Goal: Task Accomplishment & Management: Manage account settings

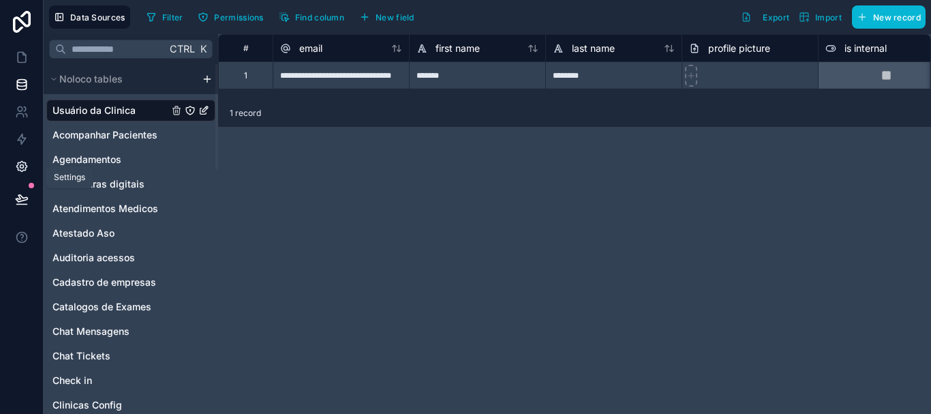
click at [24, 165] on icon at bounding box center [22, 167] width 14 height 14
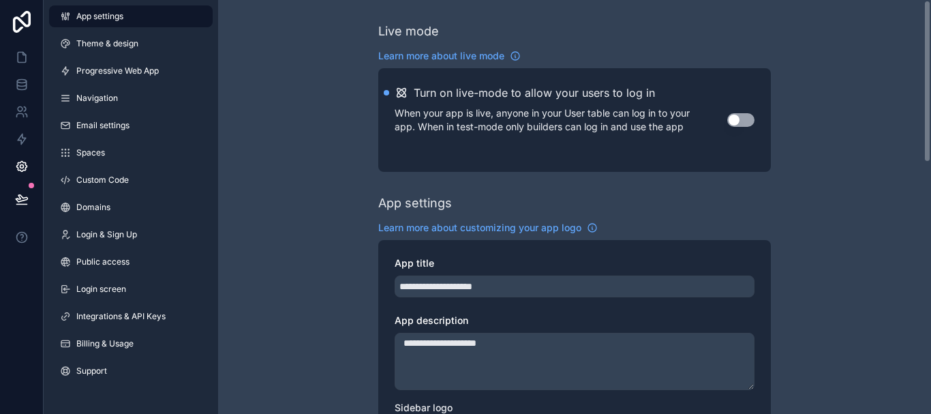
click at [931, 111] on div "**********" at bounding box center [574, 207] width 713 height 414
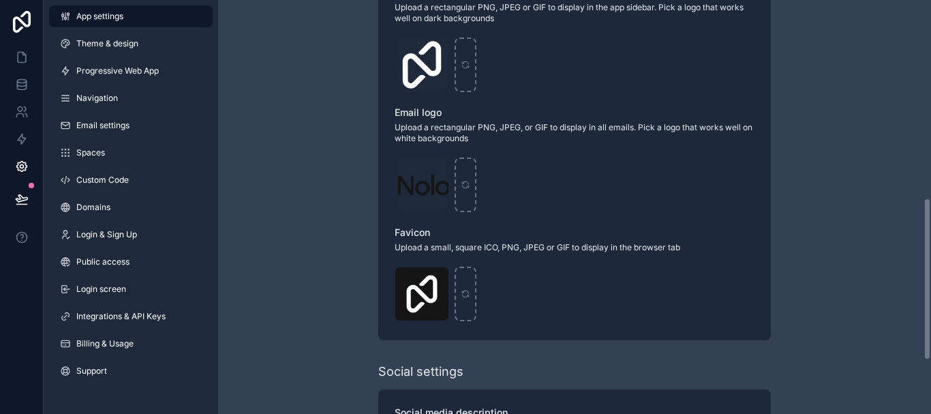
scroll to position [412, 0]
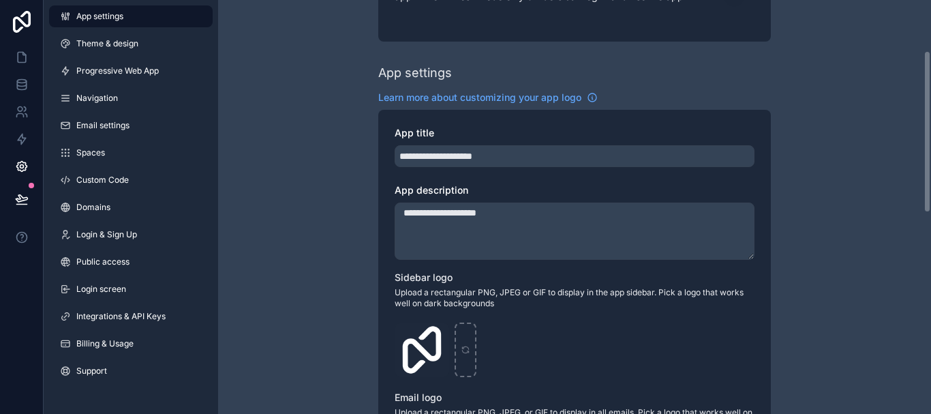
drag, startPoint x: 930, startPoint y: 70, endPoint x: 931, endPoint y: 119, distance: 49.8
click at [931, 119] on div "**********" at bounding box center [574, 207] width 713 height 414
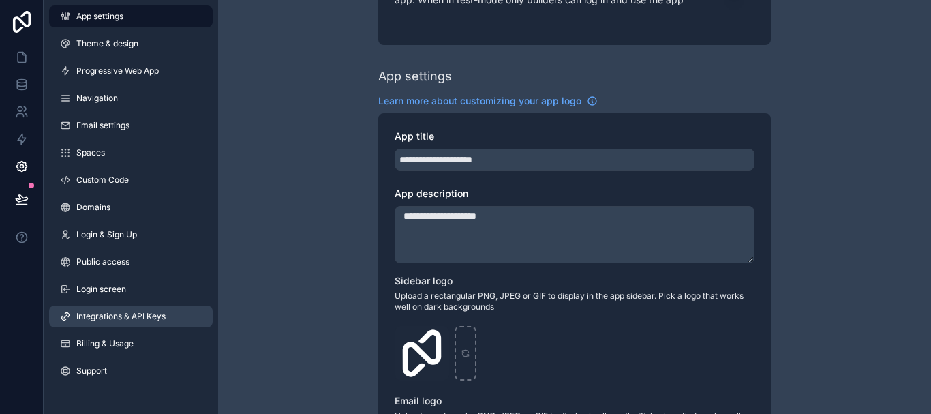
click at [137, 316] on span "Integrations & API Keys" at bounding box center [120, 316] width 89 height 11
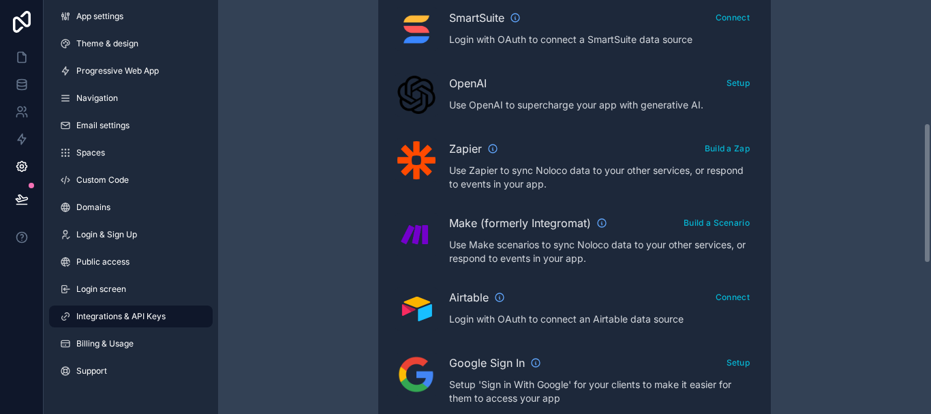
drag, startPoint x: 931, startPoint y: 65, endPoint x: 931, endPoint y: 188, distance: 123.4
click at [931, 188] on div "Integrations & API Keys Learn more about your API keys Your API keys allow you …" at bounding box center [574, 207] width 713 height 414
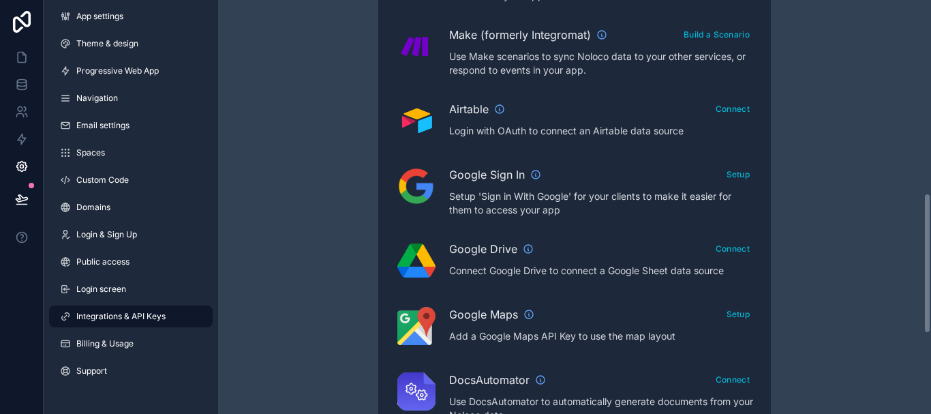
scroll to position [589, 0]
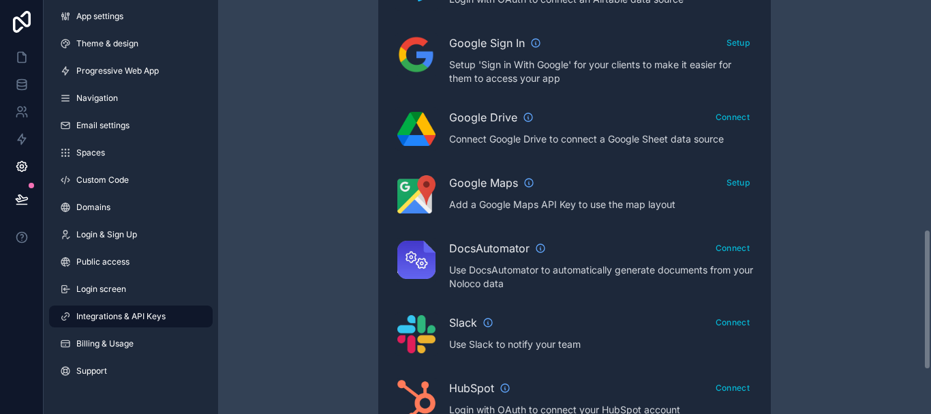
drag, startPoint x: 931, startPoint y: 188, endPoint x: 931, endPoint y: 299, distance: 110.4
click at [931, 299] on div "Integrations & API Keys Learn more about your API keys Your API keys allow you …" at bounding box center [574, 207] width 713 height 414
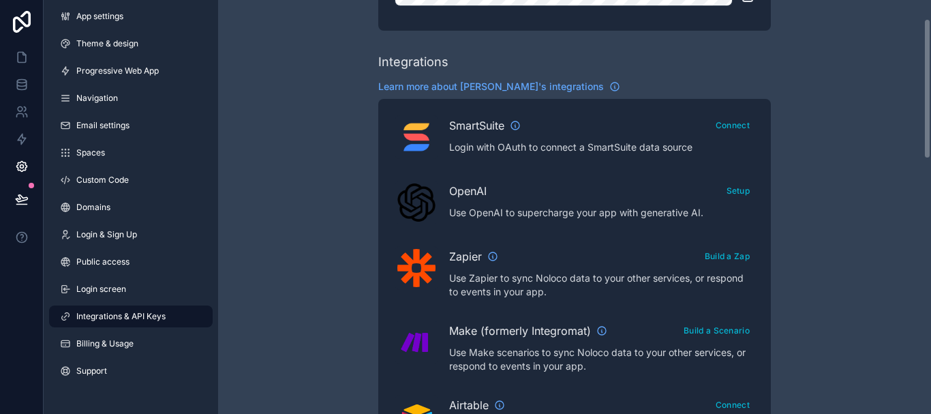
scroll to position [42, 0]
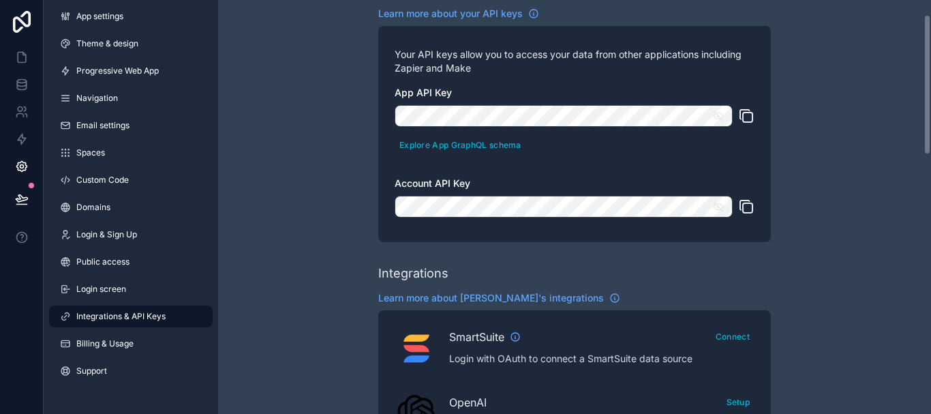
drag, startPoint x: 929, startPoint y: 286, endPoint x: 928, endPoint y: 67, distance: 218.2
click at [928, 67] on div "Integrations & API Keys Learn more about your API keys Your API keys allow you …" at bounding box center [574, 207] width 713 height 414
